Goal: Find specific page/section: Find specific page/section

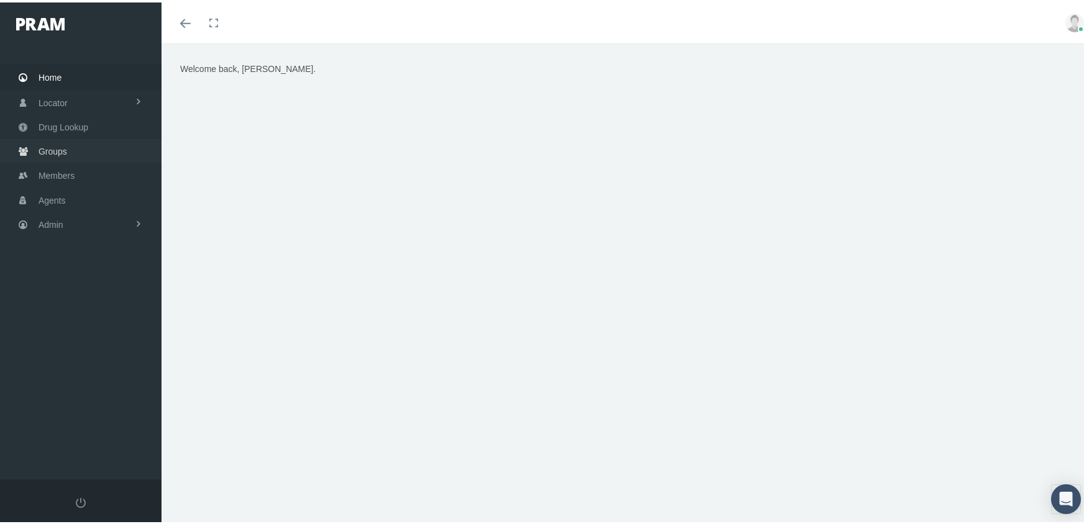
click at [47, 140] on span "Groups" at bounding box center [53, 149] width 29 height 24
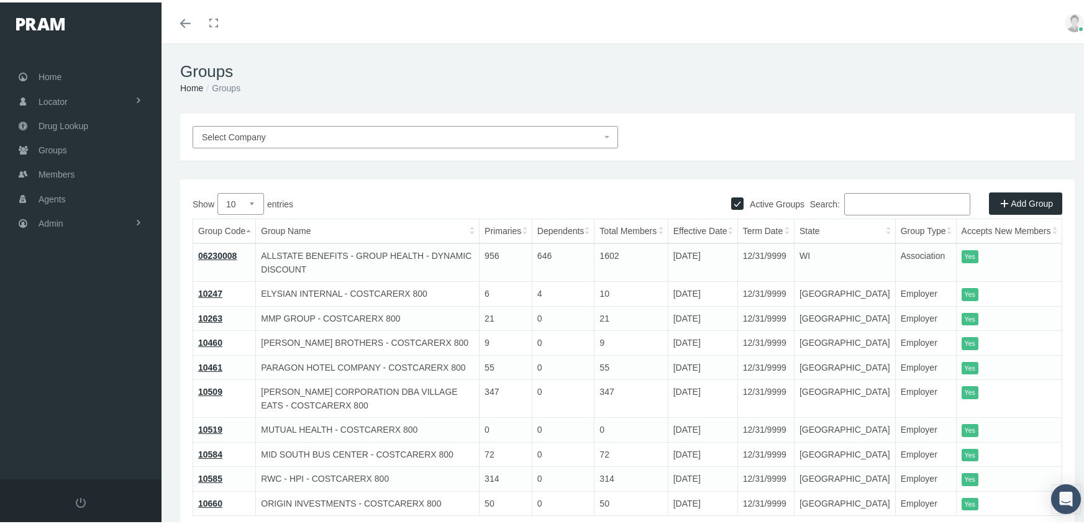
click at [893, 203] on input "Search:" at bounding box center [907, 202] width 126 height 22
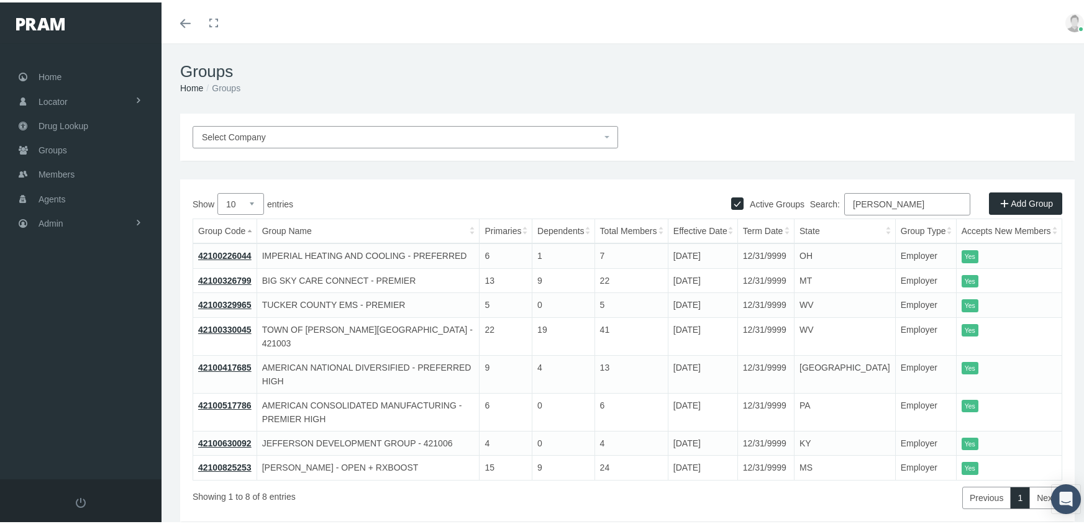
type input "[PERSON_NAME]"
click at [738, 229] on th "Effective Date" at bounding box center [703, 229] width 70 height 25
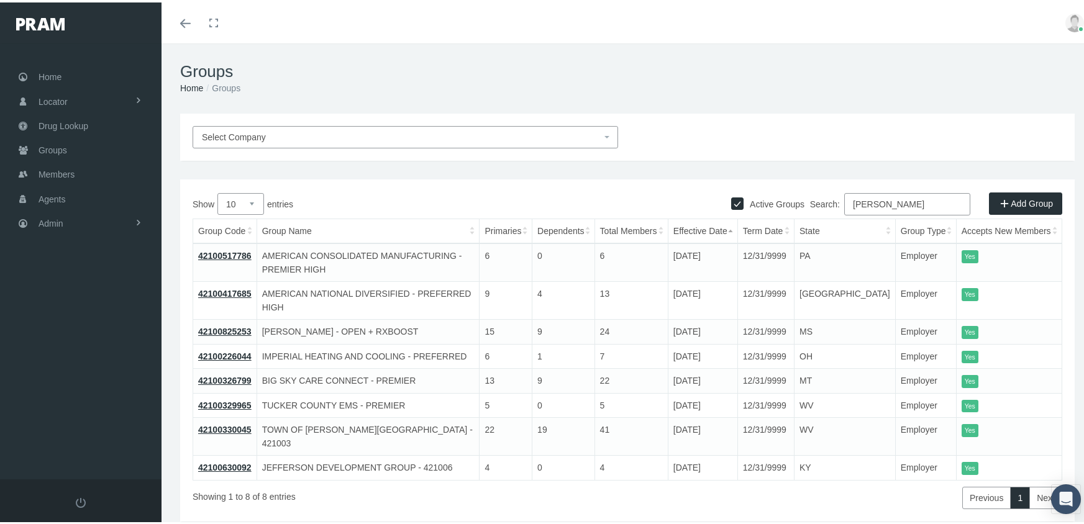
click at [738, 229] on th "Effective Date" at bounding box center [703, 229] width 70 height 25
